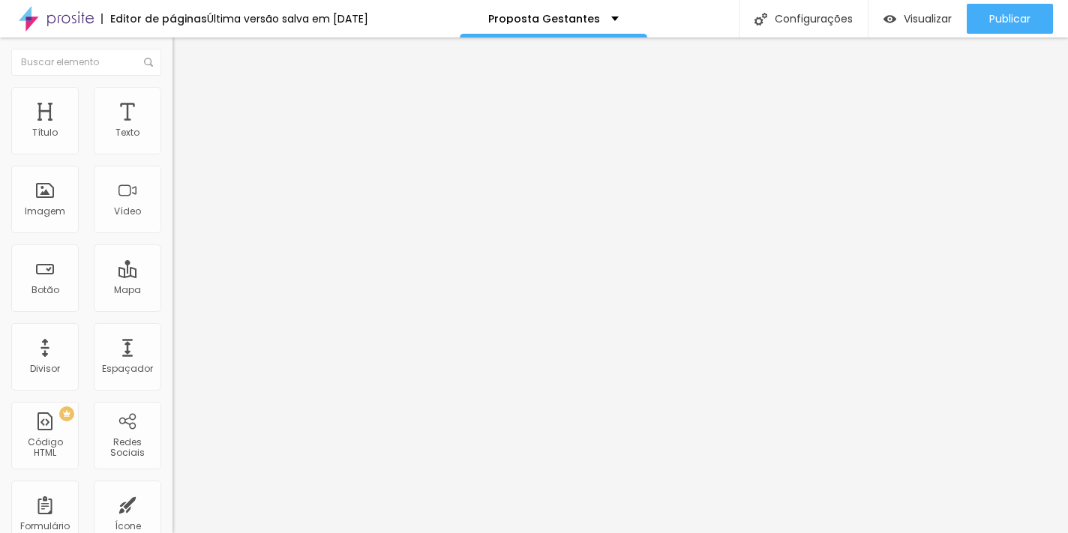
click at [172, 141] on input "text" at bounding box center [262, 133] width 180 height 15
paste input "[URL][DOMAIN_NAME]"
type input "[URL][DOMAIN_NAME]"
click at [172, 282] on div at bounding box center [258, 282] width 172 height 0
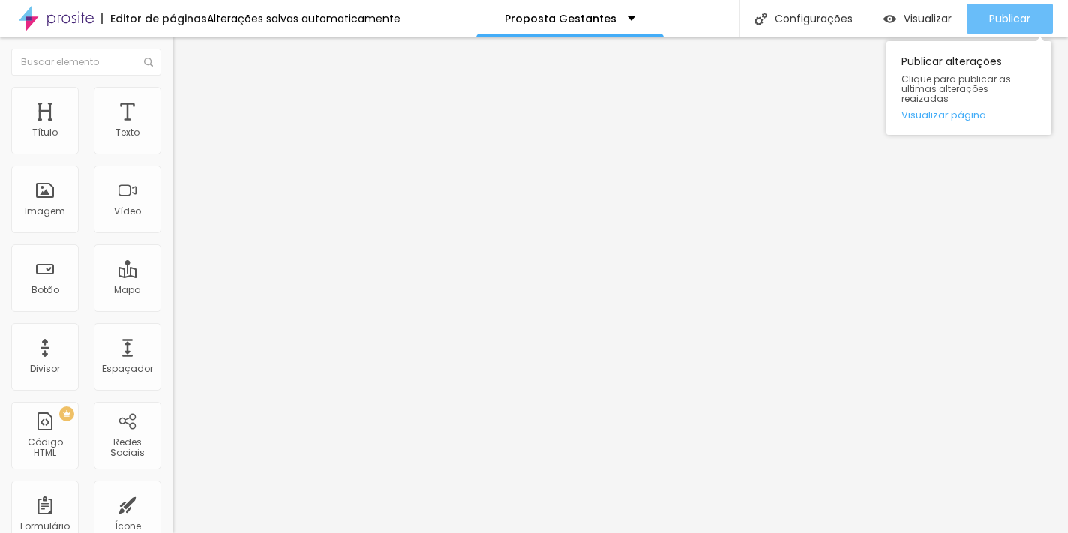
click at [996, 15] on span "Publicar" at bounding box center [1009, 19] width 41 height 12
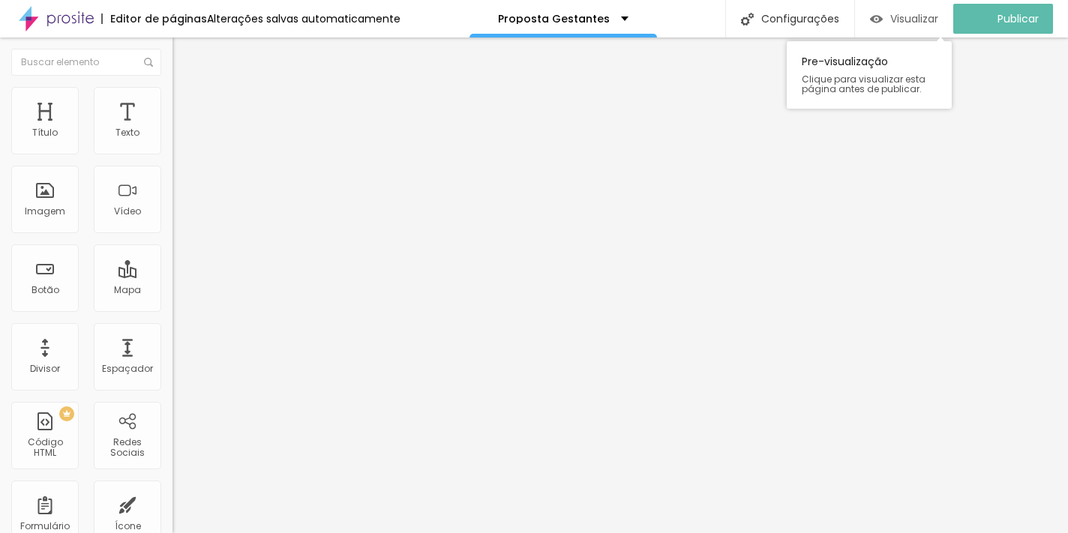
click at [903, 17] on span "Visualizar" at bounding box center [914, 19] width 48 height 12
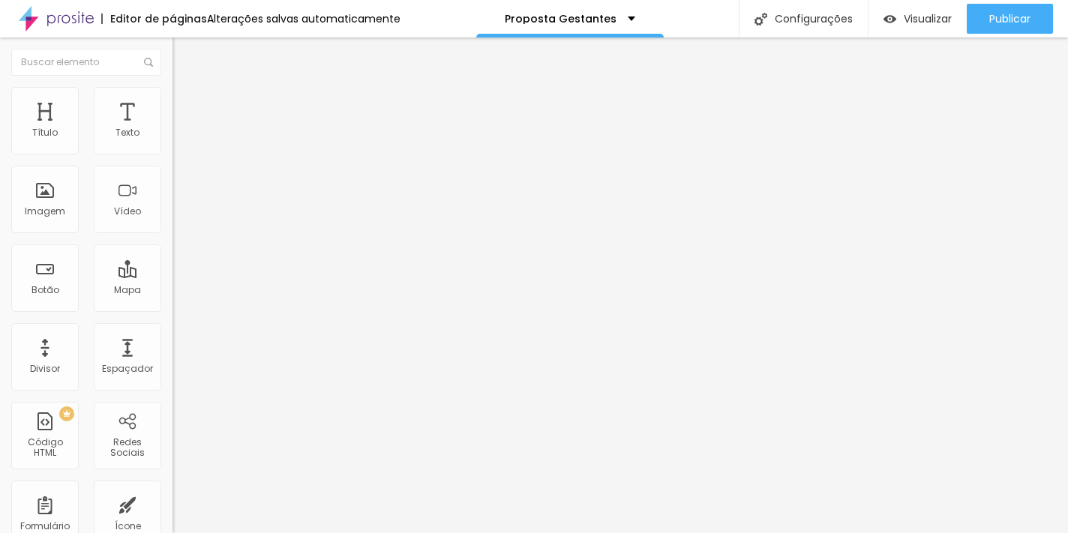
click at [172, 96] on li "Estilo" at bounding box center [258, 94] width 172 height 15
click at [172, 102] on img at bounding box center [178, 108] width 13 height 13
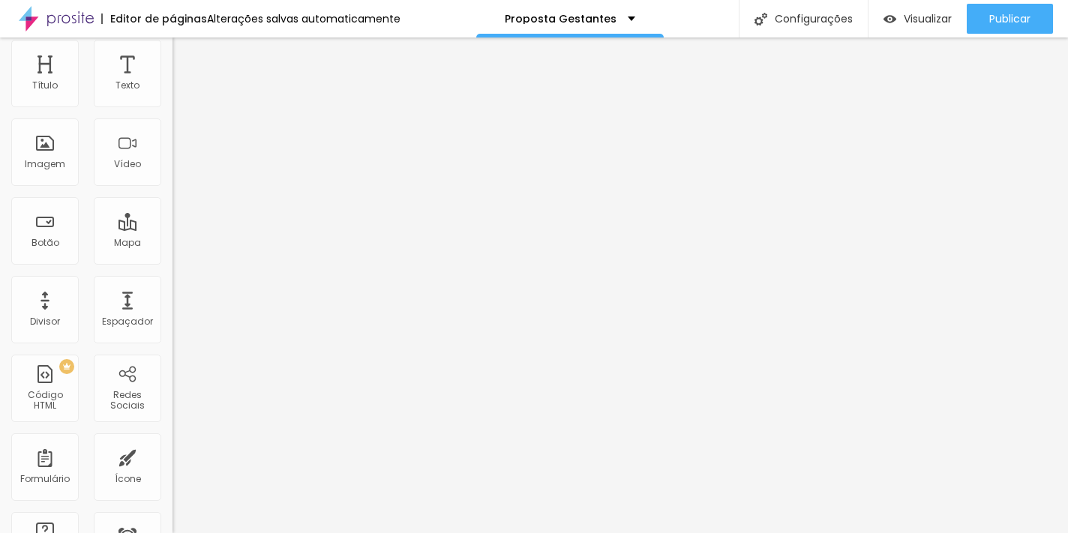
scroll to position [46, 0]
click at [172, 55] on li "Estilo" at bounding box center [258, 47] width 172 height 15
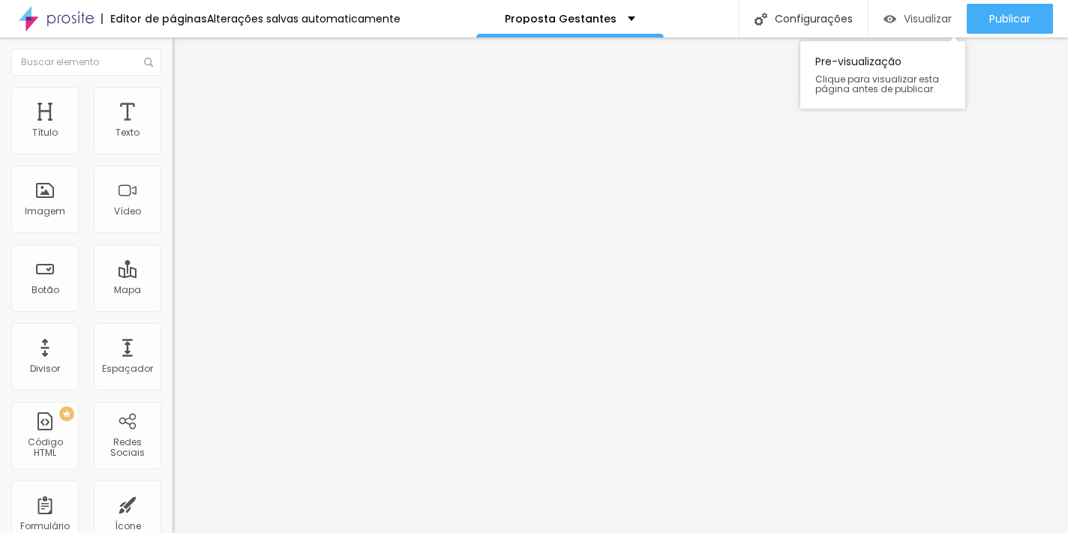
click at [931, 22] on span "Visualizar" at bounding box center [927, 19] width 48 height 12
click at [172, 141] on input "text" at bounding box center [262, 133] width 180 height 15
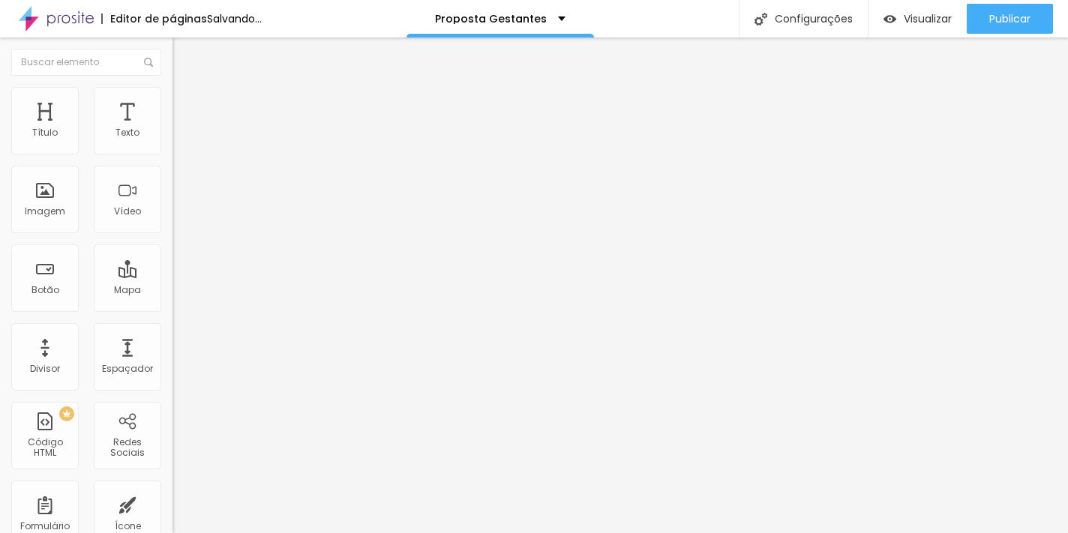
paste input "[URL][DOMAIN_NAME]"
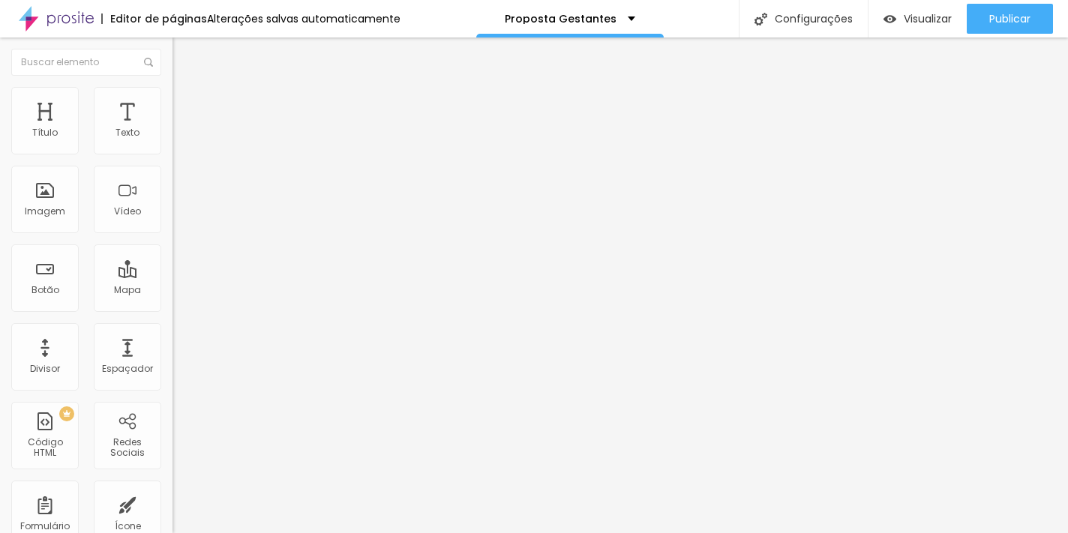
type input "[URL][DOMAIN_NAME]"
click at [172, 282] on div at bounding box center [258, 282] width 172 height 0
click at [172, 102] on img at bounding box center [178, 108] width 13 height 13
type input "7"
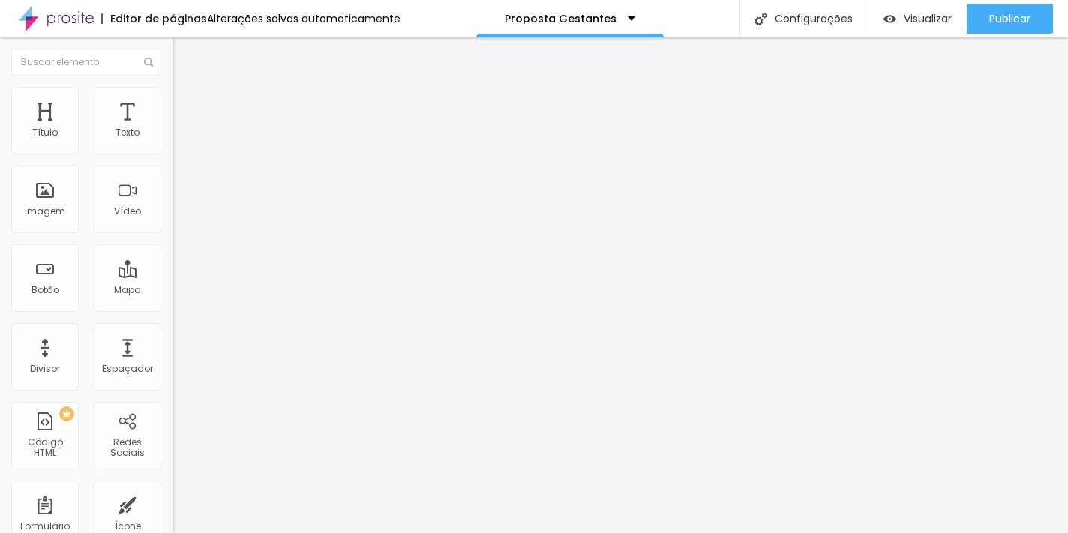
type input "0"
drag, startPoint x: 36, startPoint y: 146, endPoint x: 22, endPoint y: 166, distance: 24.8
type input "0"
click at [172, 154] on div "0 Espaço de cima" at bounding box center [258, 223] width 172 height 212
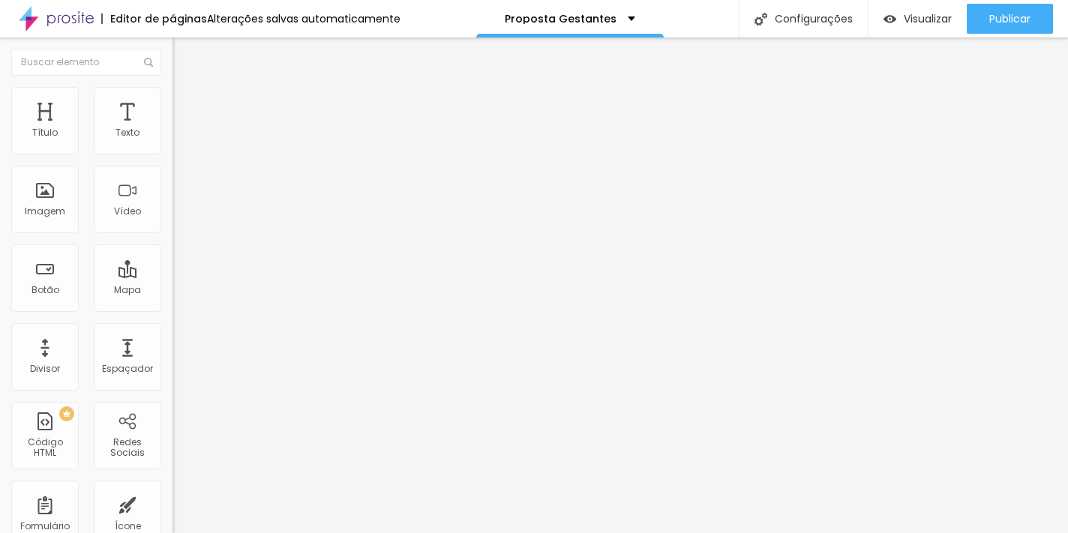
type input "7"
type input "0"
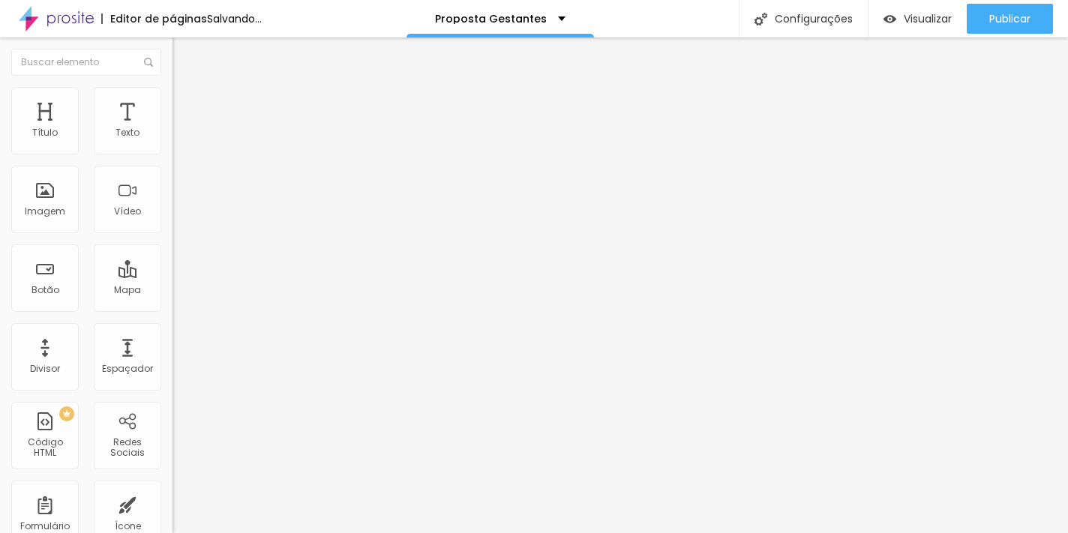
drag, startPoint x: 41, startPoint y: 178, endPoint x: 5, endPoint y: 183, distance: 36.4
click at [172, 183] on div "0 Espaço de cima 0 Espaço de baixo ID Html Classes Html Visível nos dispositivo…" at bounding box center [258, 432] width 172 height 630
type input "3"
type input "10"
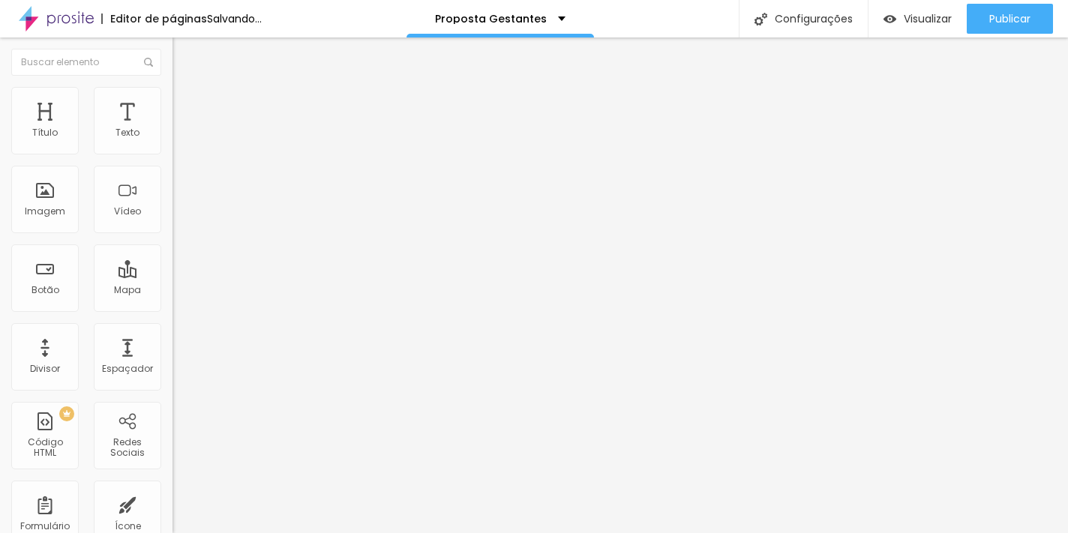
type input "10"
type input "50"
type input "78"
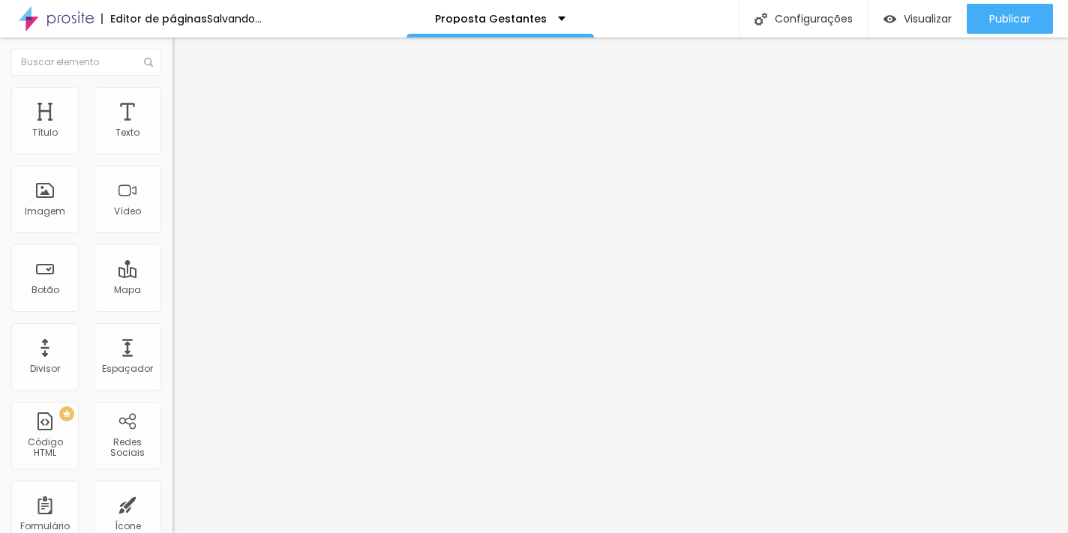
type input "90"
type input "91"
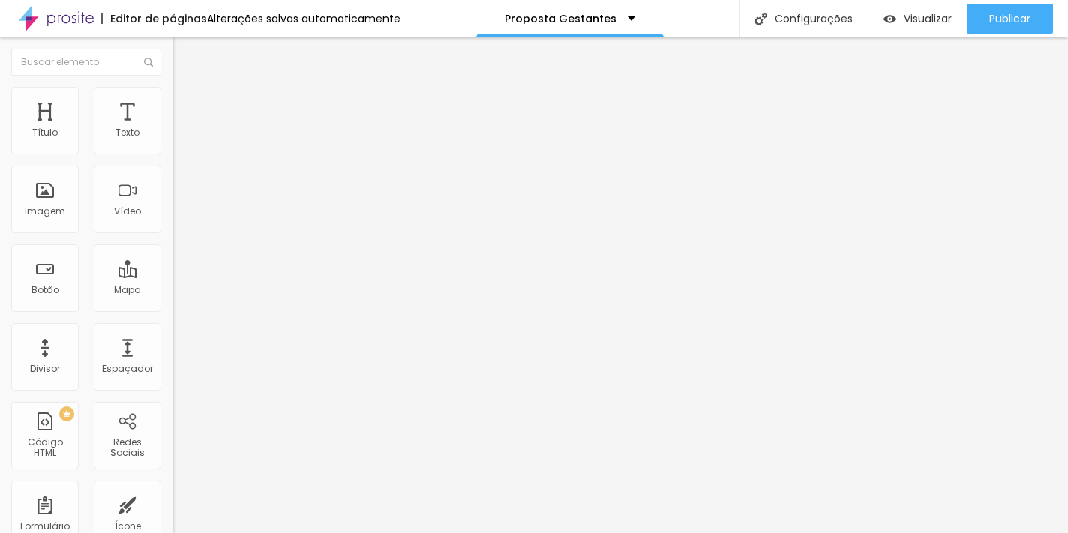
type input "0"
drag, startPoint x: 81, startPoint y: 179, endPoint x: -6, endPoint y: 184, distance: 87.1
click at [0, 184] on html "Editor de páginas Alterações salvas automaticamente Proposta Gestantes Configur…" at bounding box center [534, 266] width 1068 height 533
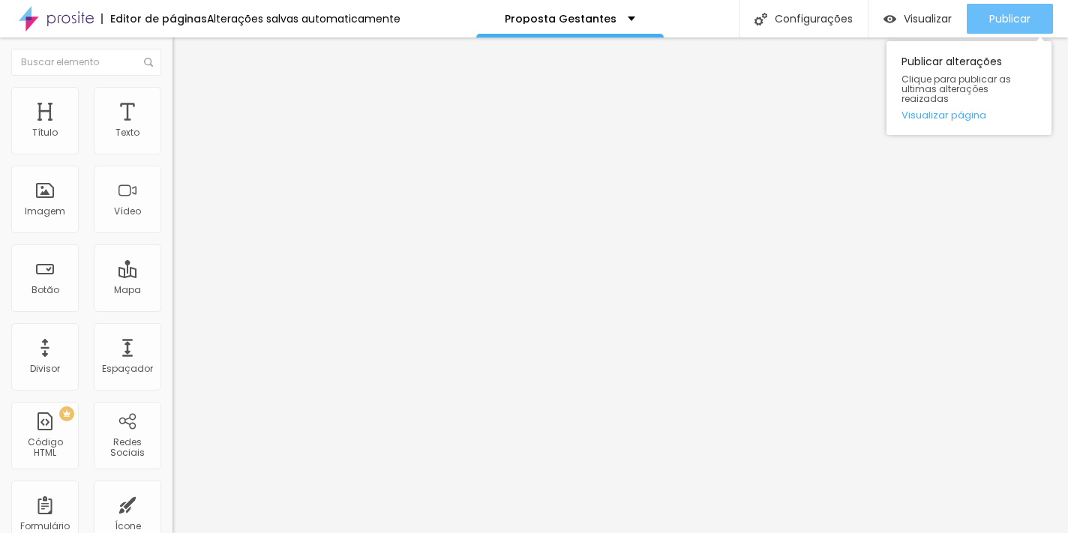
click at [1009, 16] on span "Publicar" at bounding box center [1009, 19] width 41 height 12
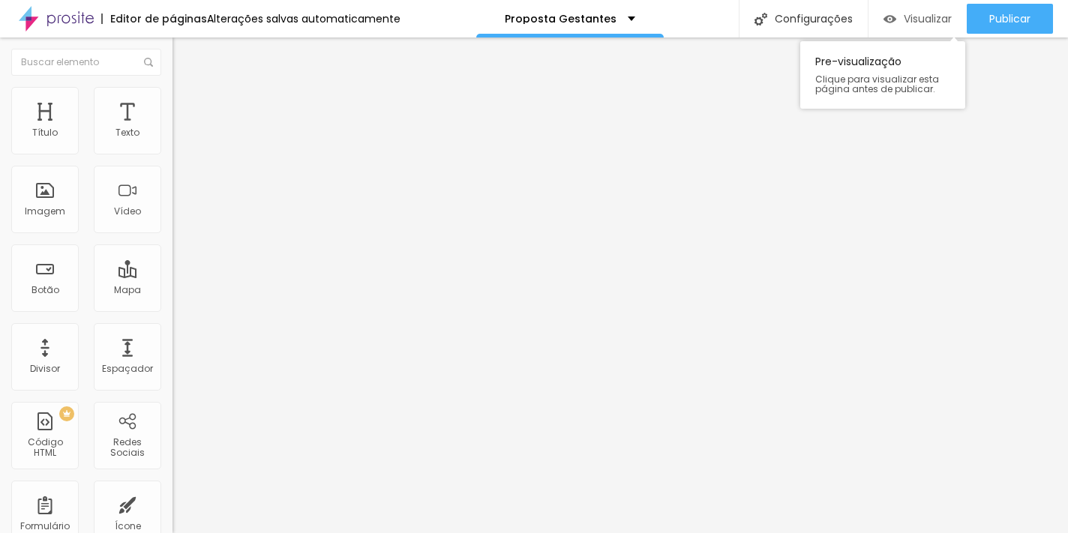
click at [933, 16] on span "Visualizar" at bounding box center [927, 19] width 48 height 12
click at [186, 88] on span "Conteúdo" at bounding box center [209, 82] width 46 height 13
click at [925, 16] on span "Visualizar" at bounding box center [927, 19] width 48 height 12
click at [172, 97] on li "Estilo" at bounding box center [258, 94] width 172 height 15
click at [172, 102] on img at bounding box center [178, 108] width 13 height 13
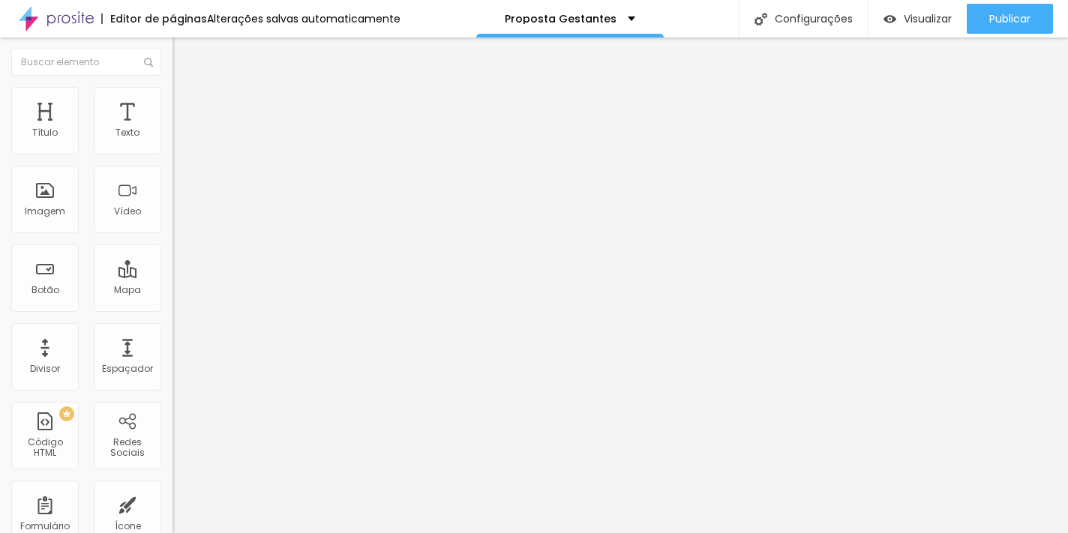
click at [172, 87] on li "Conteúdo" at bounding box center [258, 79] width 172 height 15
click at [172, 282] on div at bounding box center [258, 282] width 172 height 0
click at [172, 224] on span "4:3 Standard" at bounding box center [202, 217] width 61 height 13
click at [172, 233] on span "Ultrawide" at bounding box center [193, 226] width 43 height 13
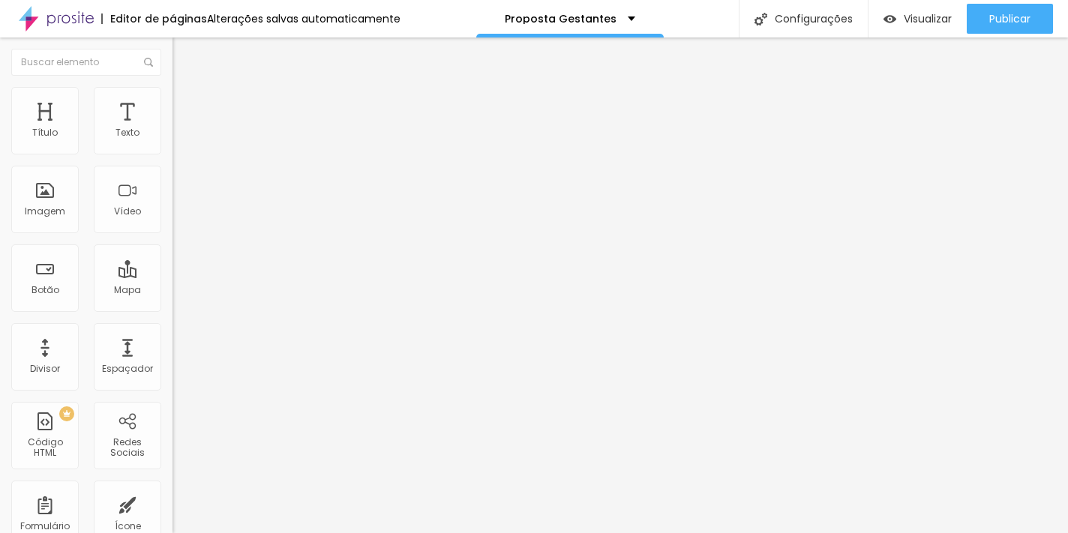
click at [172, 256] on span "Standard" at bounding box center [194, 250] width 45 height 13
click at [172, 233] on span "Ultrawide" at bounding box center [193, 226] width 43 height 13
click at [172, 102] on li "Avançado" at bounding box center [258, 109] width 172 height 15
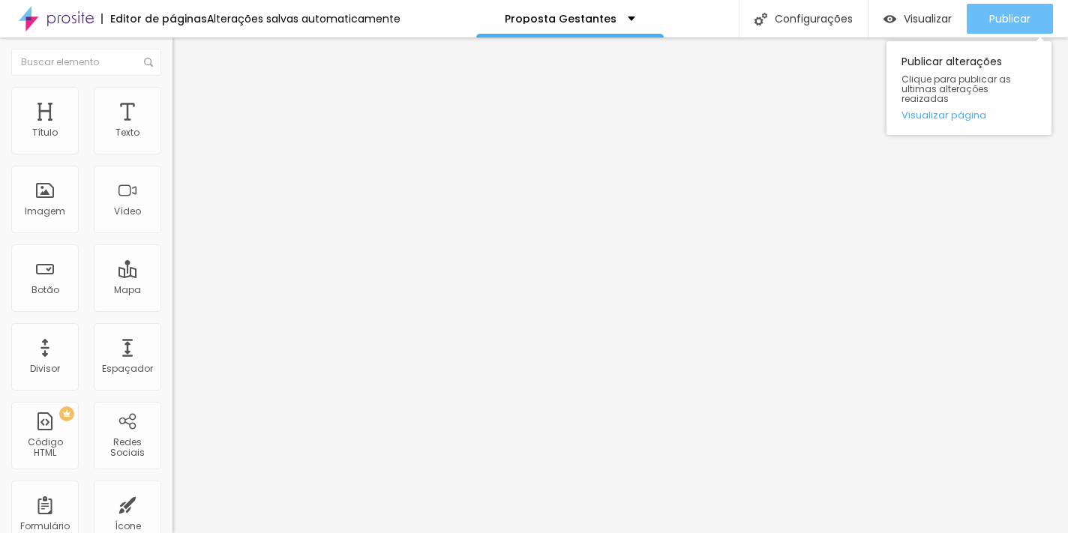
click at [1009, 17] on span "Publicar" at bounding box center [1009, 19] width 41 height 12
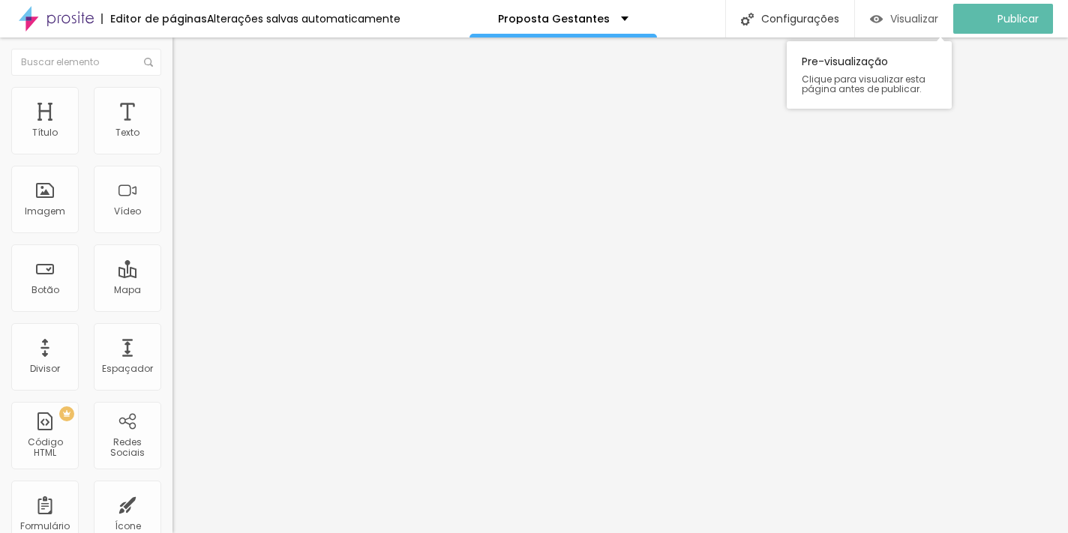
click at [906, 19] on span "Visualizar" at bounding box center [914, 19] width 48 height 12
